Goal: Information Seeking & Learning: Learn about a topic

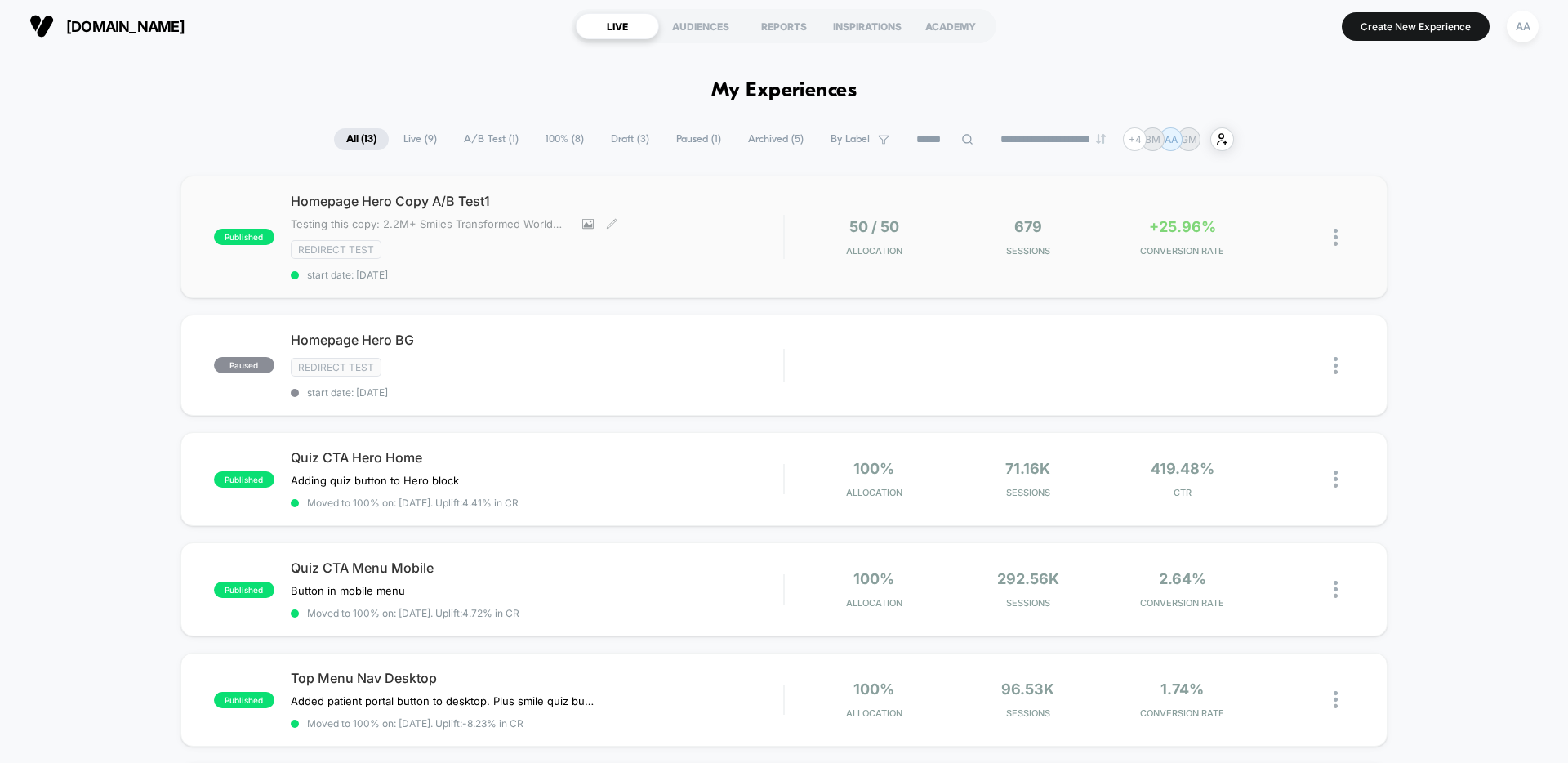
scroll to position [4, 0]
click at [321, 193] on span "Homepage Hero Copy A/B Test1" at bounding box center [537, 200] width 493 height 17
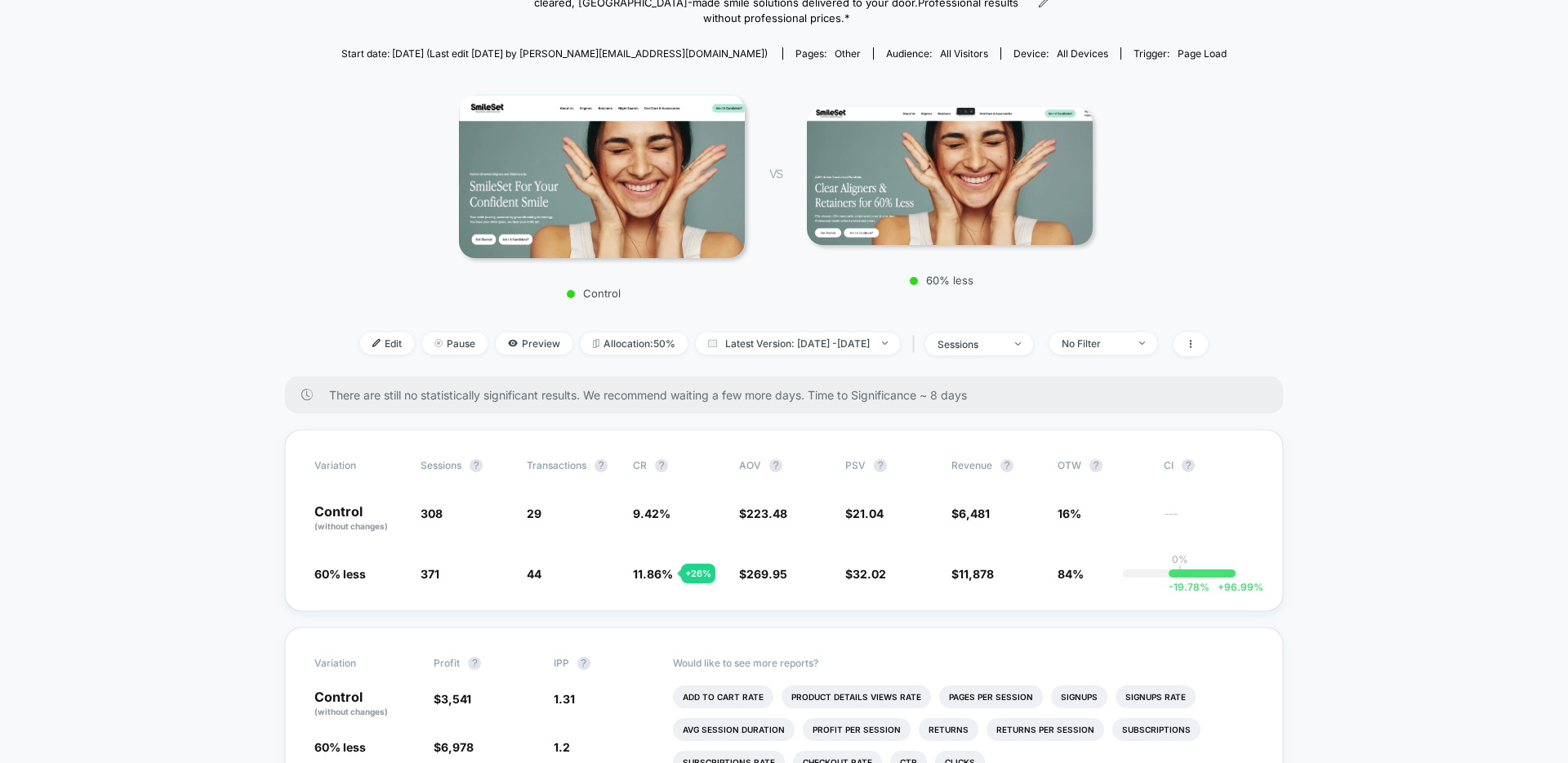
scroll to position [206, 0]
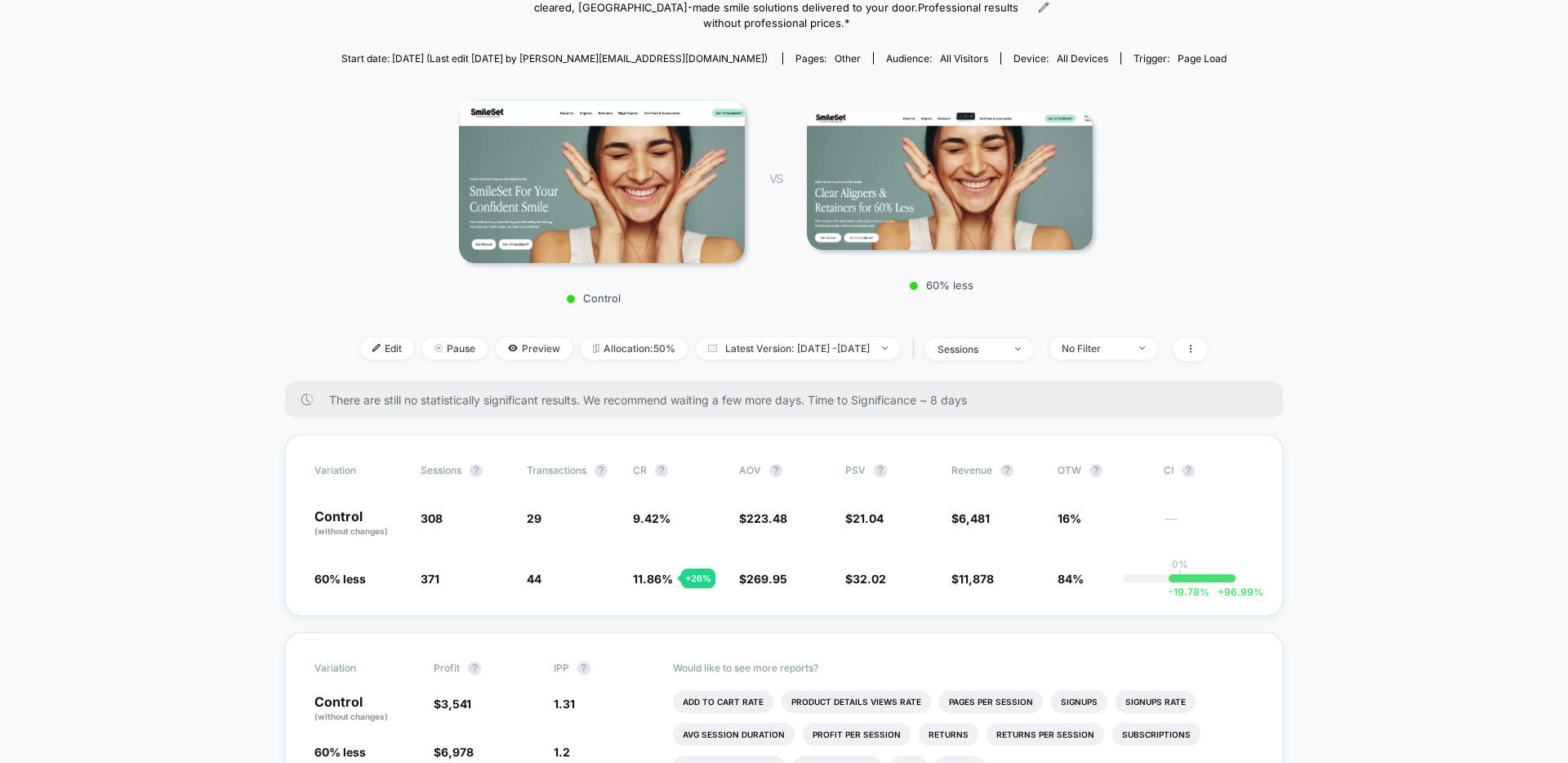
click at [1248, 575] on div "60% less 371 + 20.5 % 44 + 26 % 11.86 % + 26 % $ 269.95 + 20.8 % $ 32.02 + 52.2…" at bounding box center [784, 579] width 939 height 17
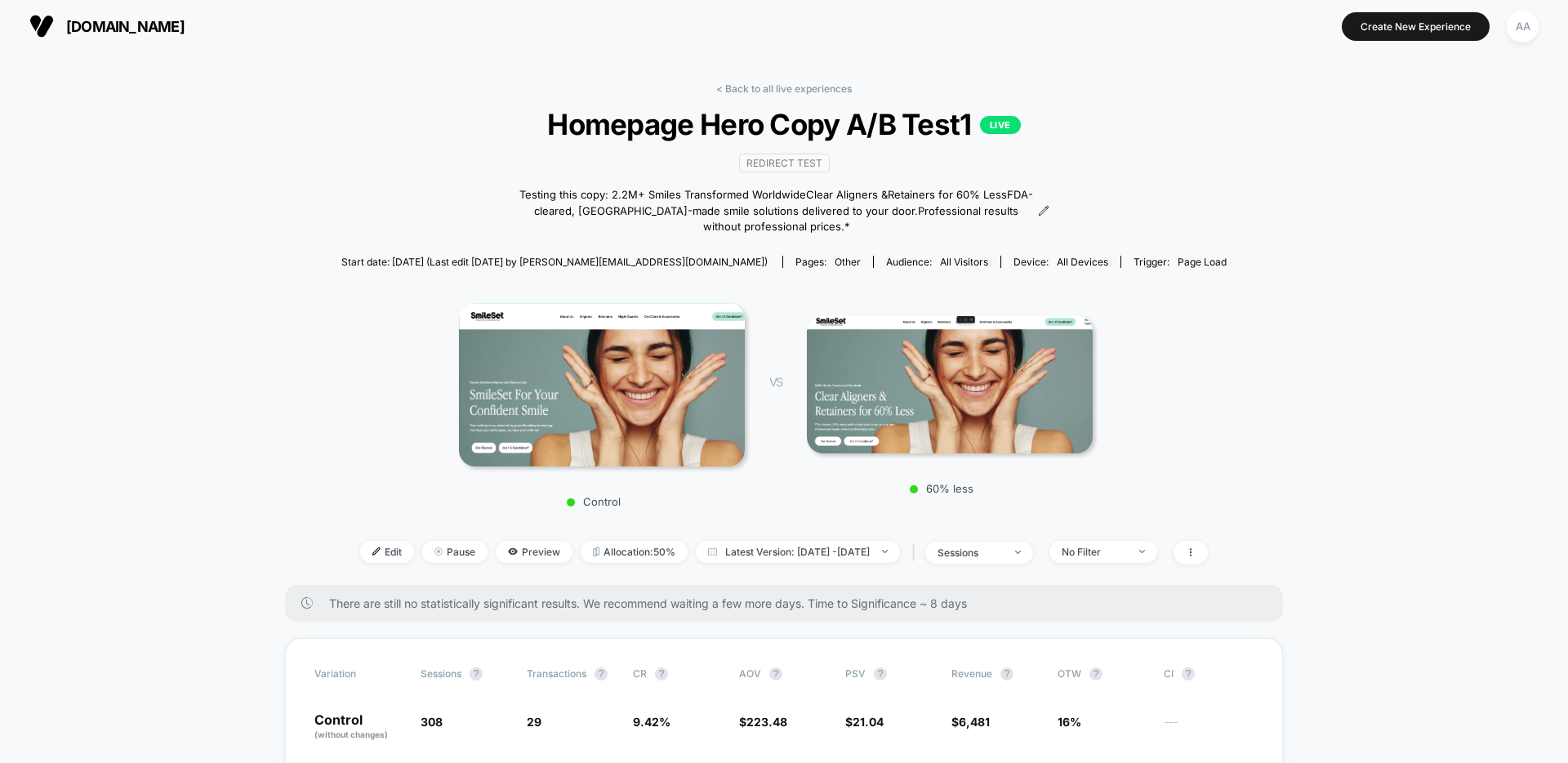
scroll to position [4, 0]
click at [1171, 395] on div "Control VS 60% less" at bounding box center [776, 399] width 885 height 232
click at [334, 373] on div "Control VS 60% less" at bounding box center [776, 399] width 885 height 232
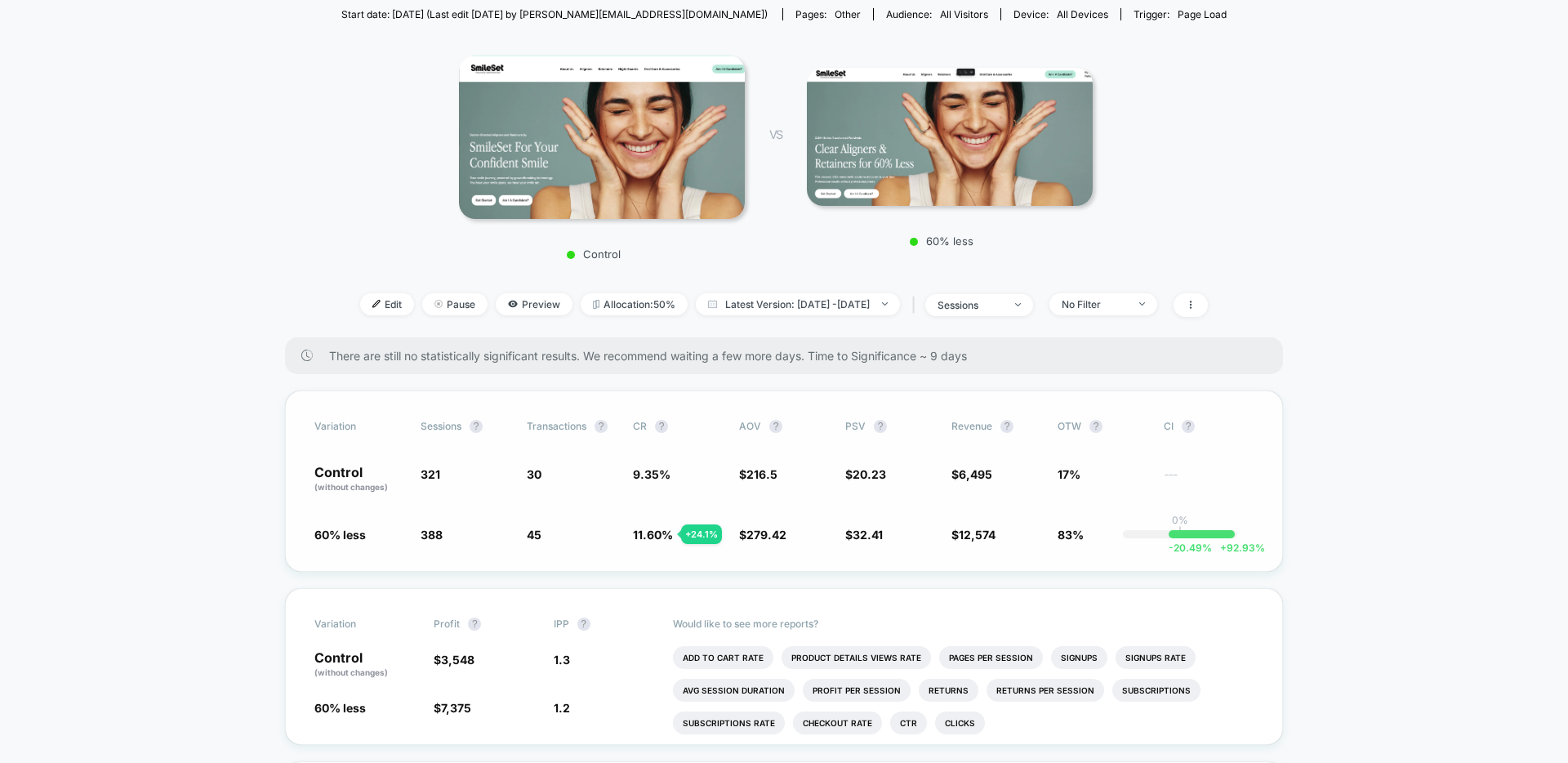
scroll to position [250, 0]
